Goal: Register for event/course

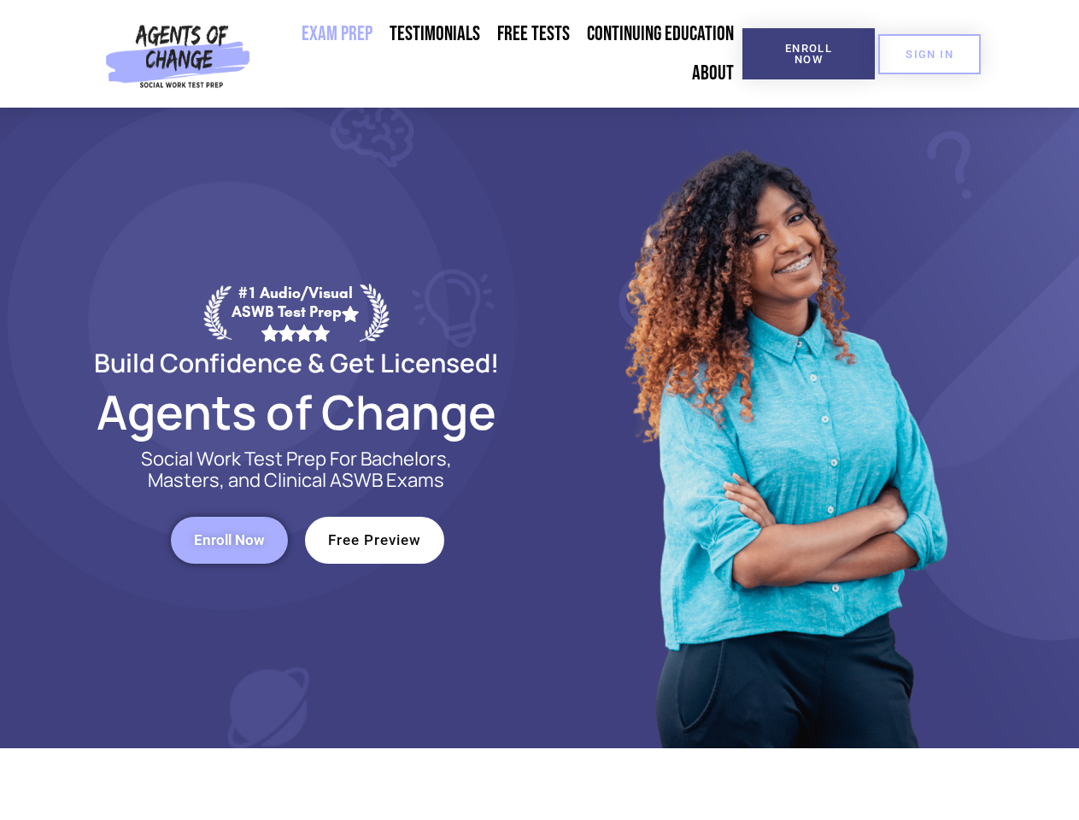
click at [540, 410] on div at bounding box center [783, 428] width 487 height 641
click at [808, 54] on span "Enroll Now" at bounding box center [809, 54] width 78 height 22
click at [929, 54] on span "SIGN IN" at bounding box center [930, 54] width 48 height 11
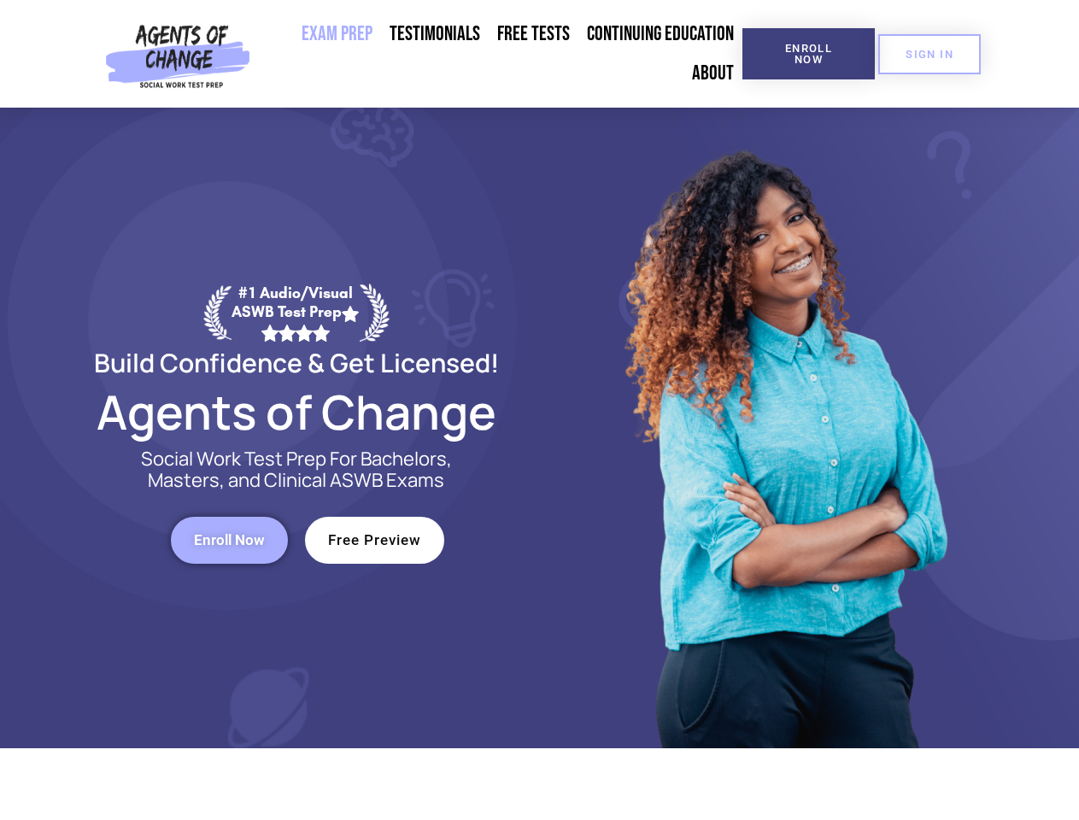
click at [229, 540] on span "Enroll Now" at bounding box center [229, 540] width 71 height 15
click at [374, 540] on span "Free Preview" at bounding box center [374, 540] width 93 height 15
